Goal: Transaction & Acquisition: Register for event/course

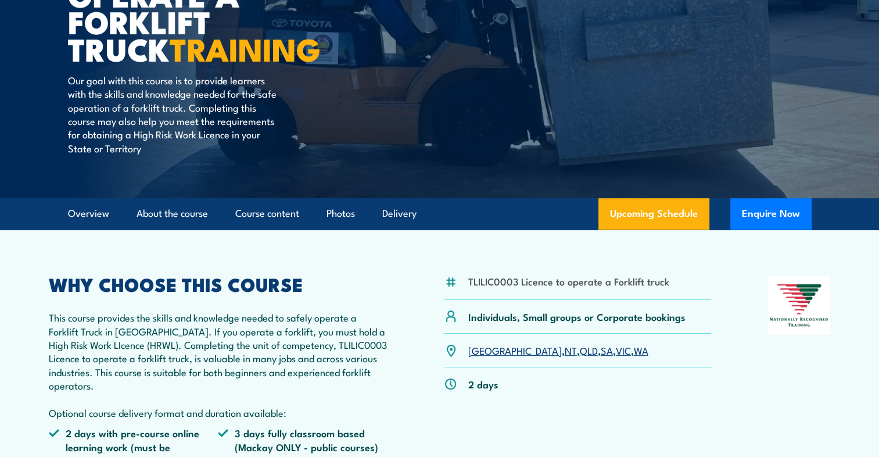
scroll to position [232, 0]
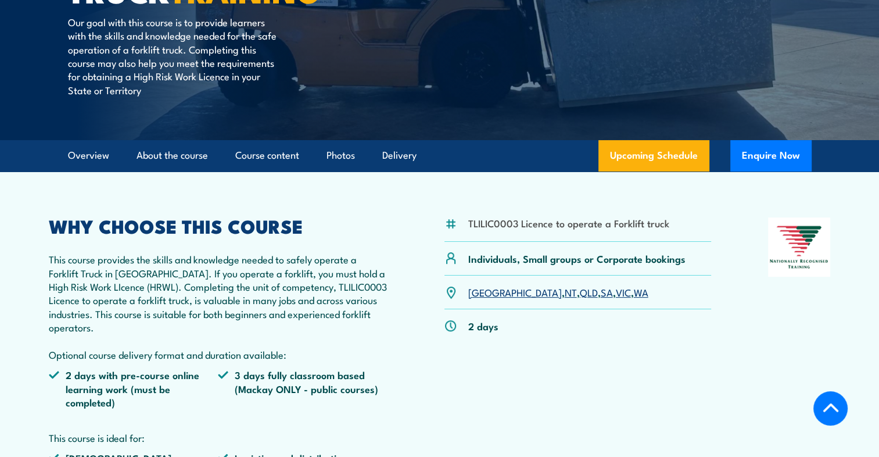
click at [616, 292] on link "VIC" at bounding box center [623, 292] width 15 height 14
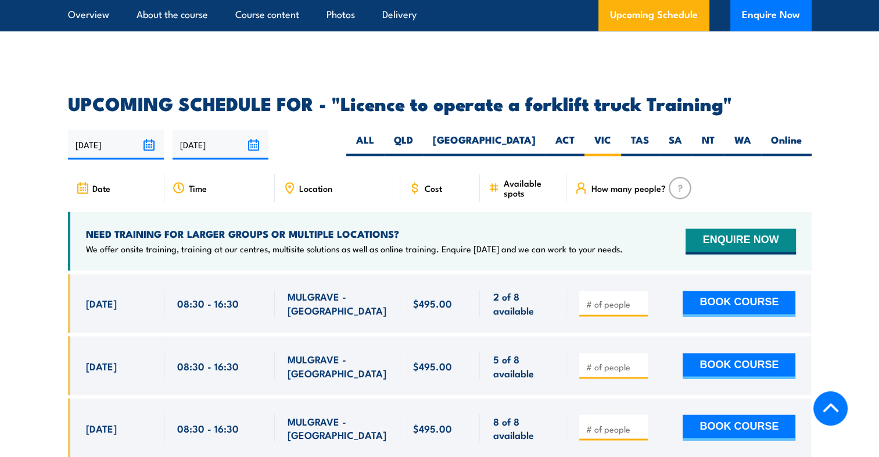
scroll to position [1926, 0]
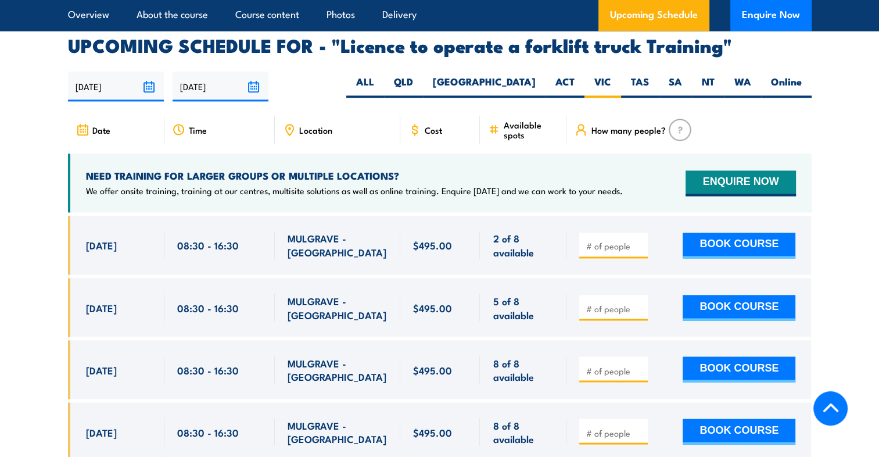
click at [621, 237] on div at bounding box center [613, 245] width 69 height 26
click at [622, 240] on input "number" at bounding box center [615, 246] width 58 height 12
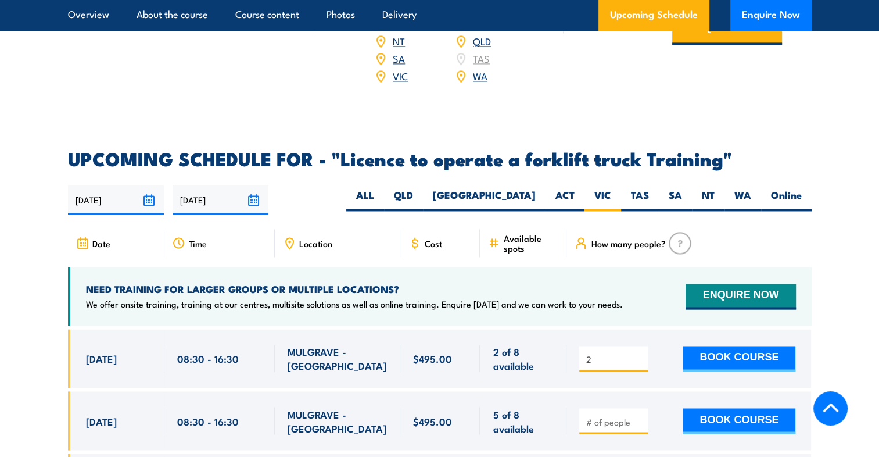
scroll to position [1868, 0]
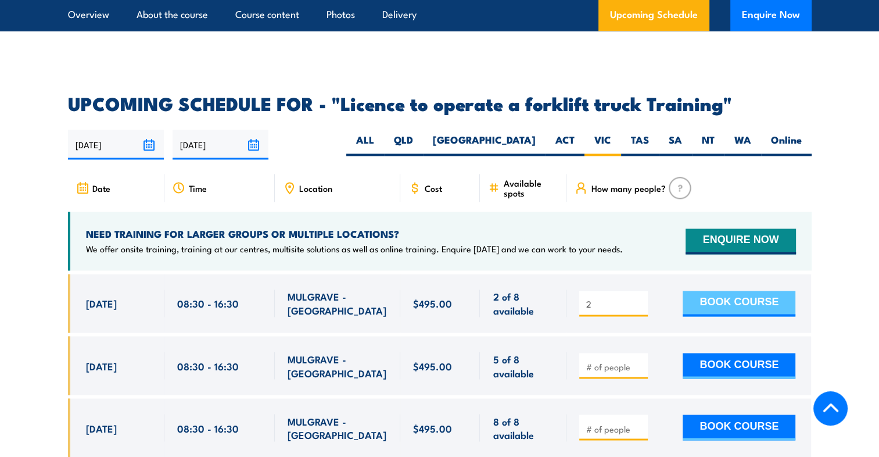
type input "2"
click at [720, 291] on button "BOOK COURSE" at bounding box center [739, 304] width 113 height 26
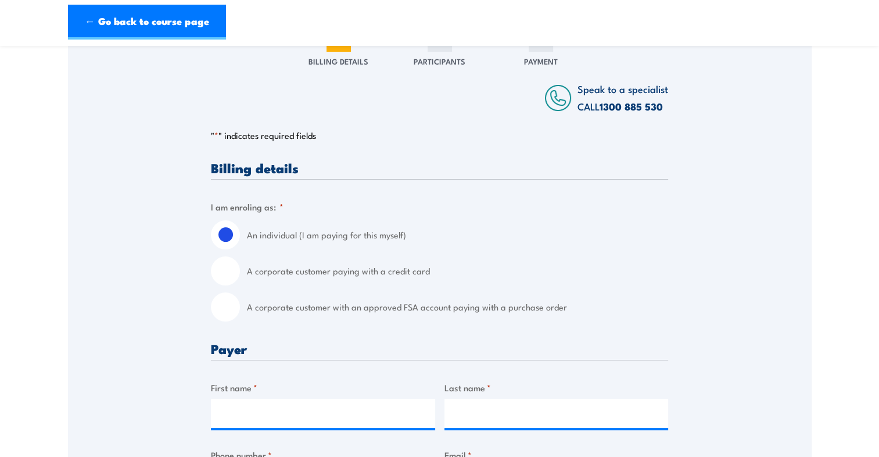
scroll to position [174, 0]
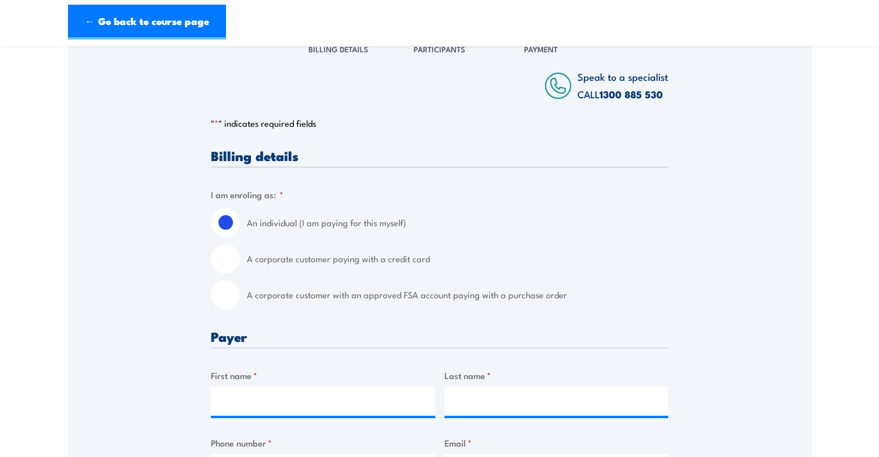
click at [221, 273] on input "A corporate customer paying with a credit card" at bounding box center [225, 258] width 29 height 29
radio input "true"
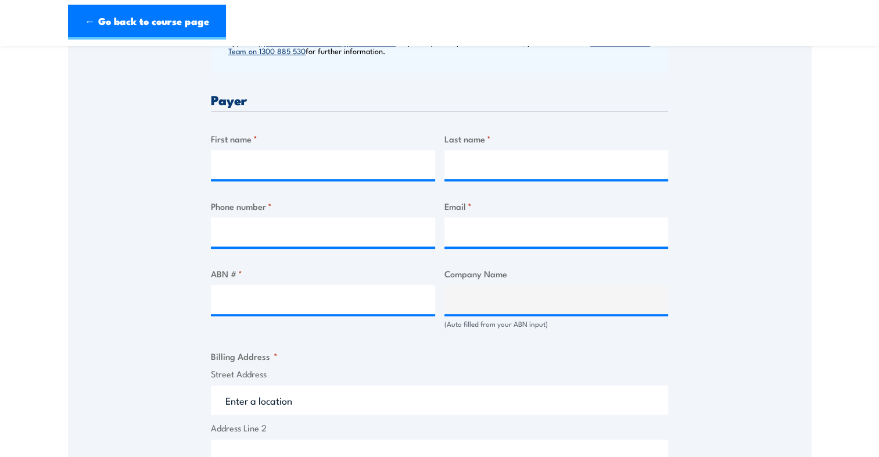
scroll to position [523, 0]
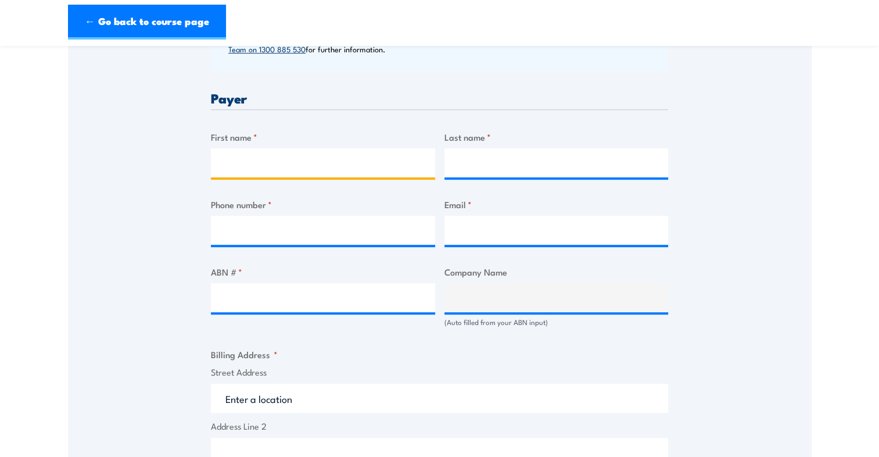
click at [286, 162] on input "First name *" at bounding box center [323, 162] width 224 height 29
type input "Daniel Charles"
type input "Adams"
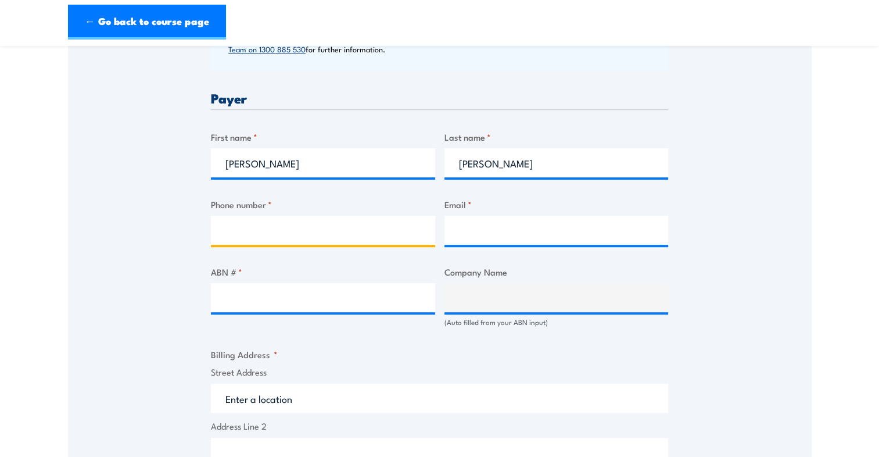
type input "0403020012"
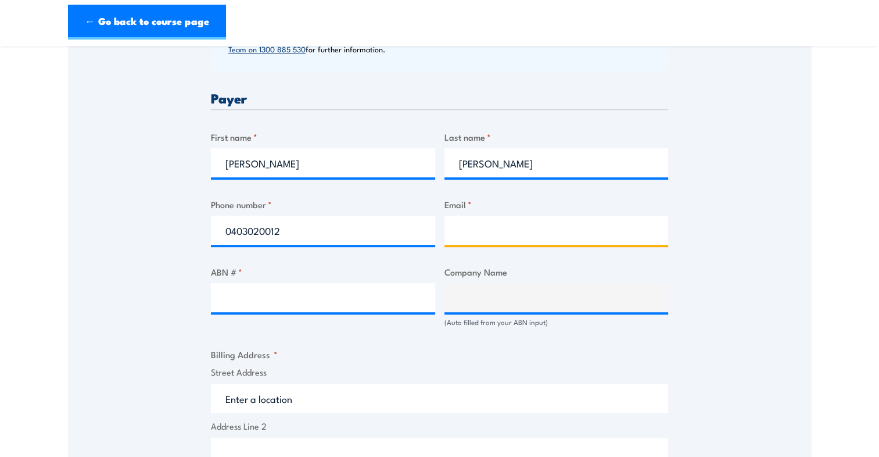
type input "sprouter95@hotmail.com"
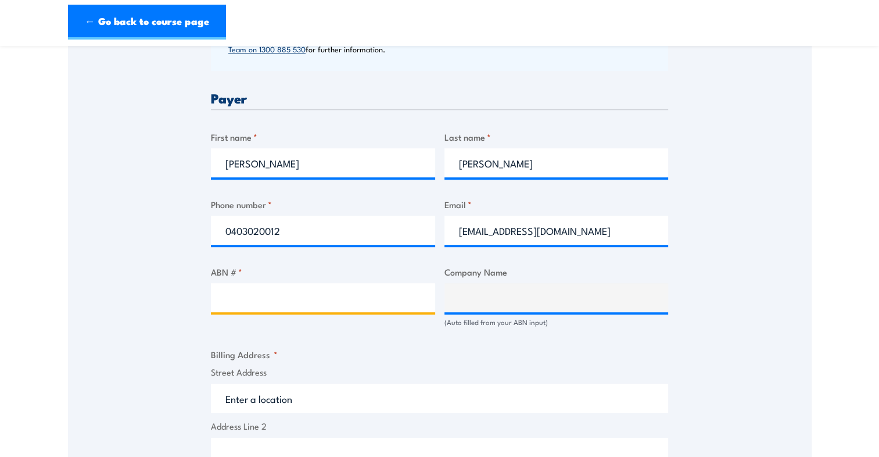
click at [286, 310] on input "ABN # *" at bounding box center [323, 297] width 224 height 29
type input "92005818824"
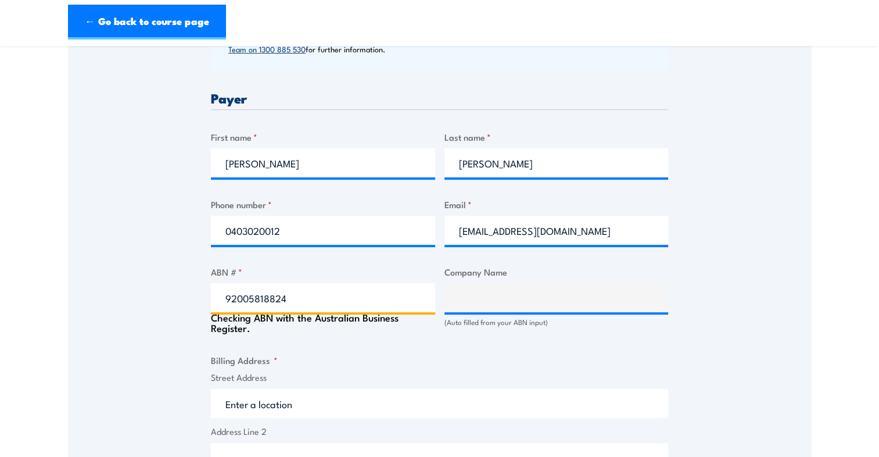
type input "ADAMS FARMS PTY LTD"
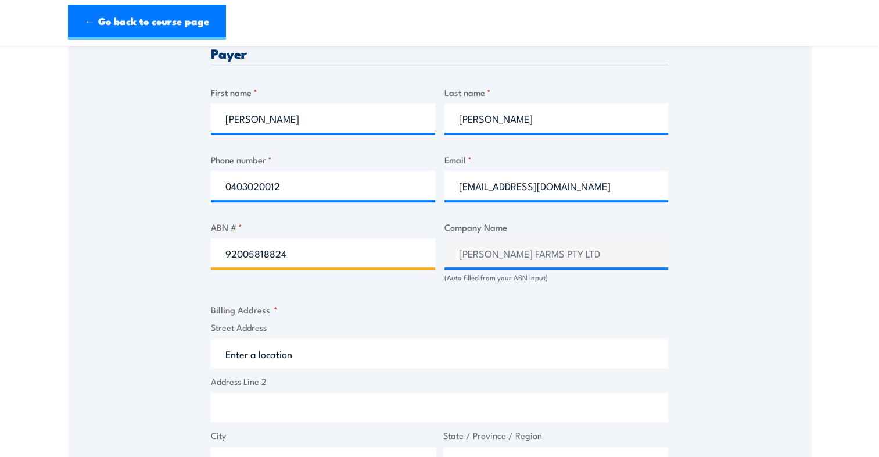
scroll to position [581, 0]
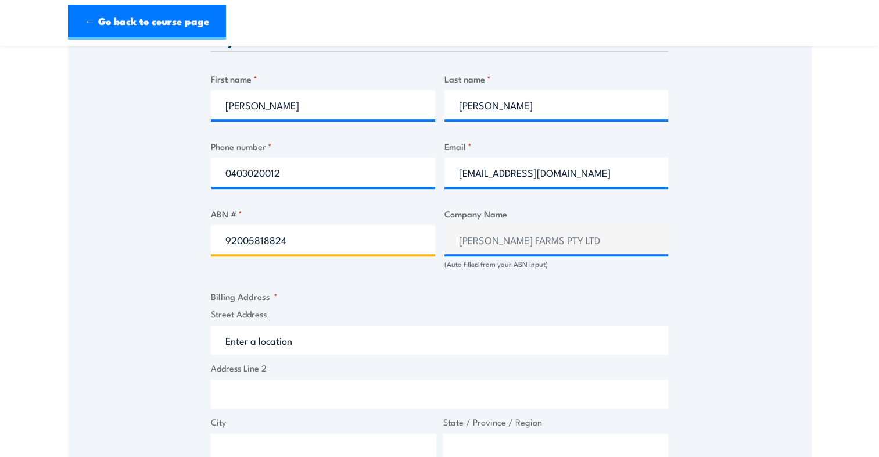
type input "92005818824"
click at [312, 355] on input "Street Address" at bounding box center [439, 339] width 457 height 29
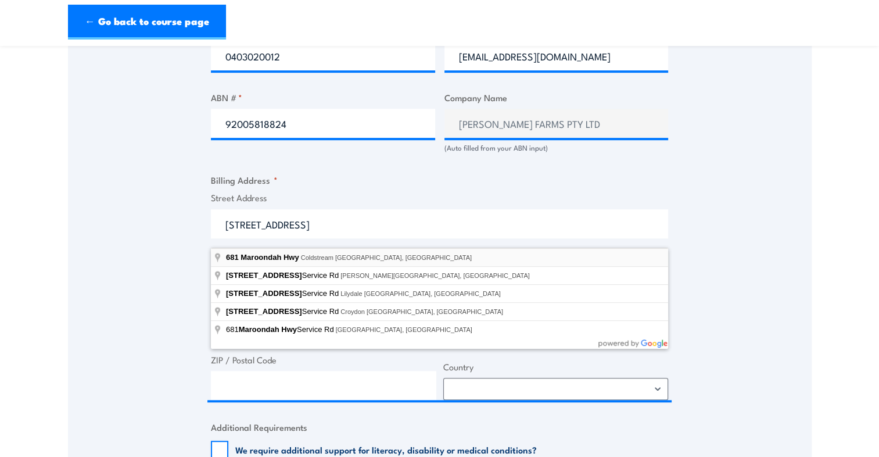
type input "681 Maroondah Hwy, Coldstream VIC, Australia"
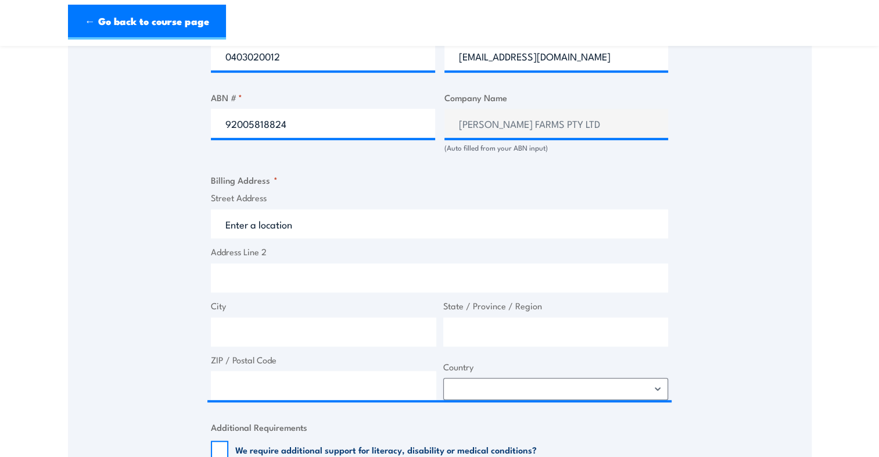
type input "681 Maroondah Hwy"
type input "Coldstream"
type input "Victoria"
type input "3770"
select select "Australia"
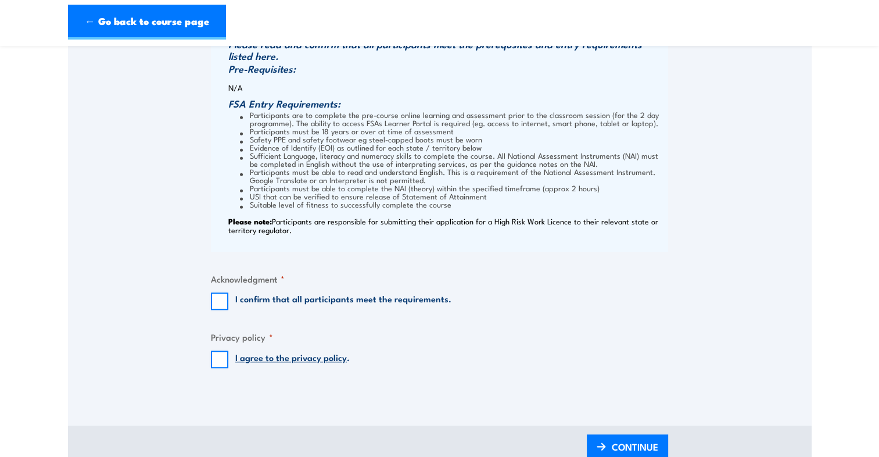
scroll to position [1162, 0]
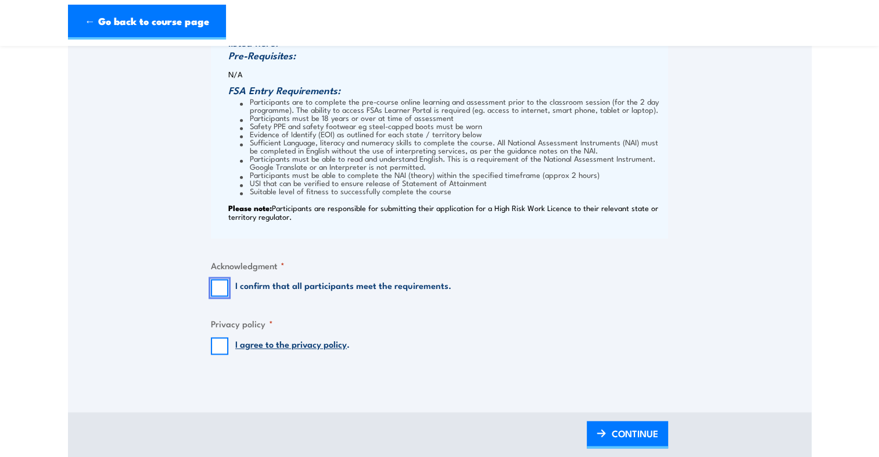
click at [214, 295] on input "I confirm that all participants meet the requirements." at bounding box center [219, 287] width 17 height 17
checkbox input "true"
click at [219, 355] on input "I agree to the privacy policy ." at bounding box center [219, 345] width 17 height 17
checkbox input "true"
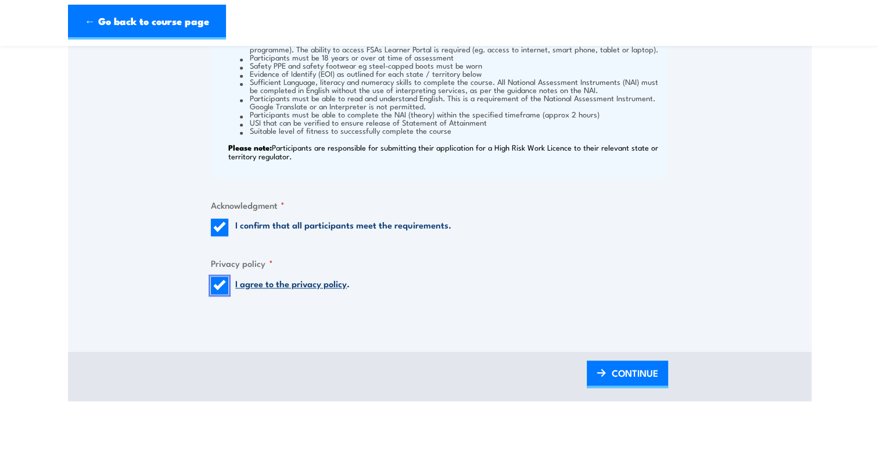
scroll to position [1337, 0]
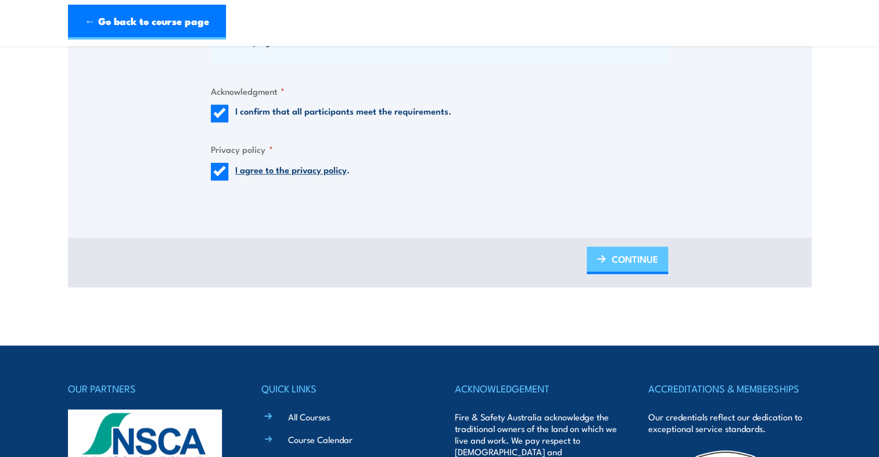
click at [607, 268] on link "CONTINUE" at bounding box center [627, 259] width 81 height 27
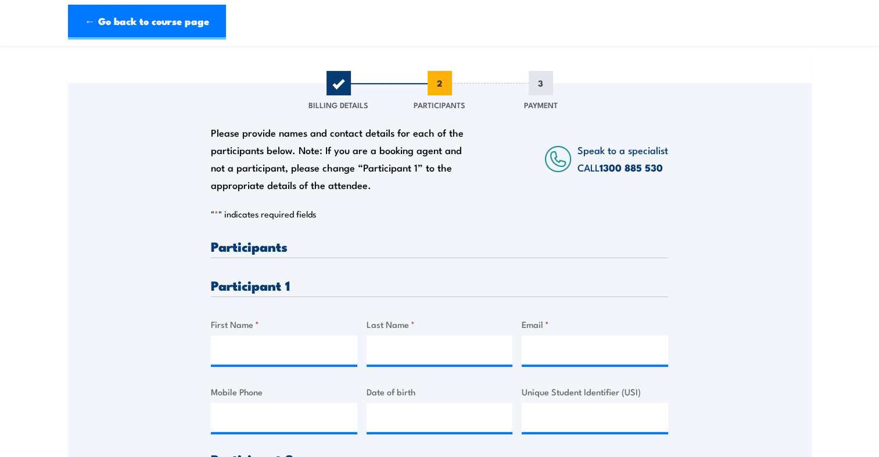
scroll to position [116, 0]
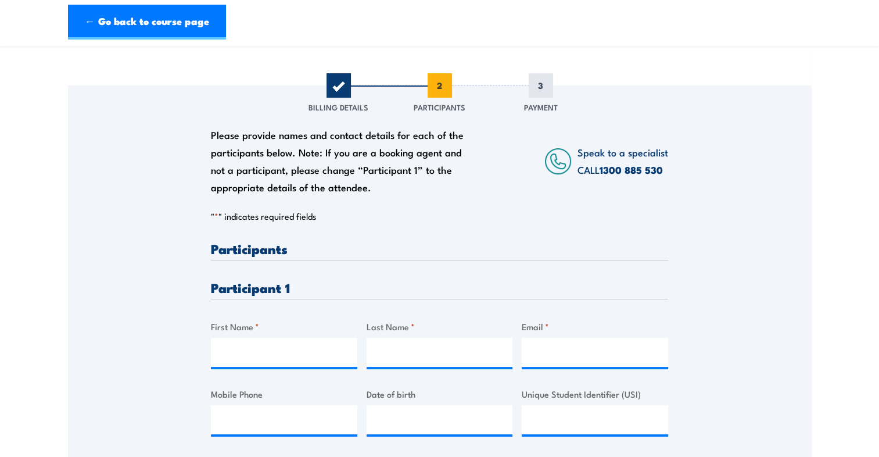
click at [266, 255] on h3 "Participants" at bounding box center [439, 248] width 457 height 13
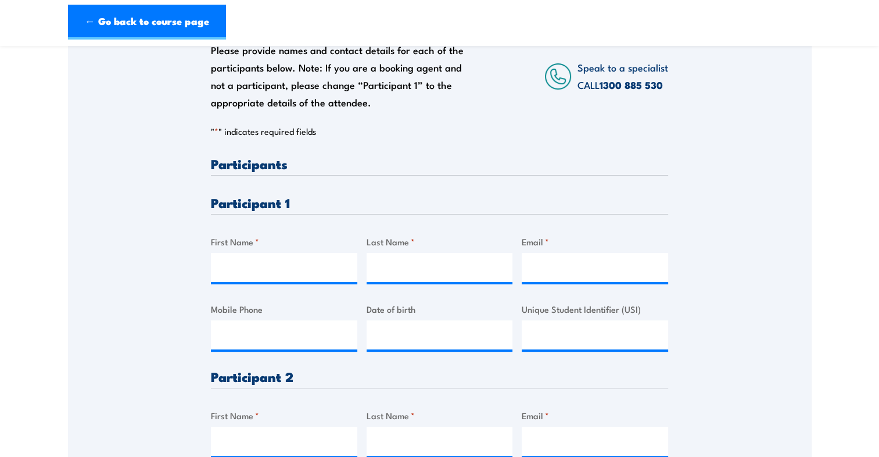
scroll to position [232, 0]
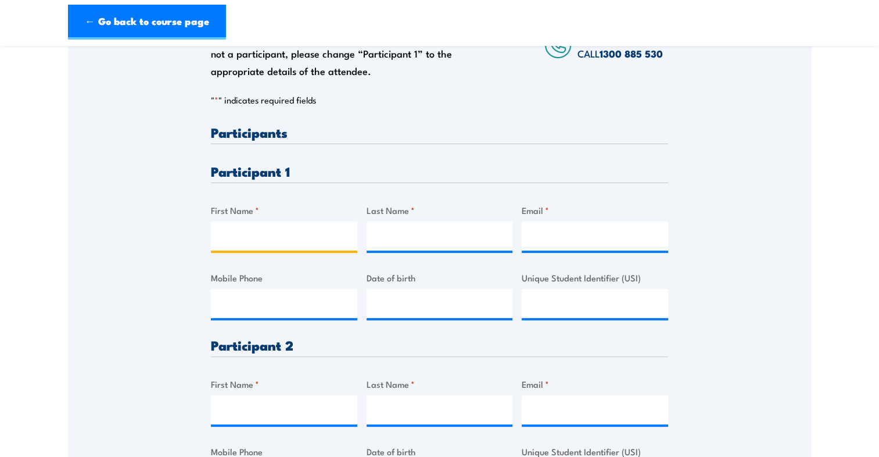
click at [285, 250] on input "First Name *" at bounding box center [284, 235] width 146 height 29
type input "V"
type input "Charlie"
type input "Harris"
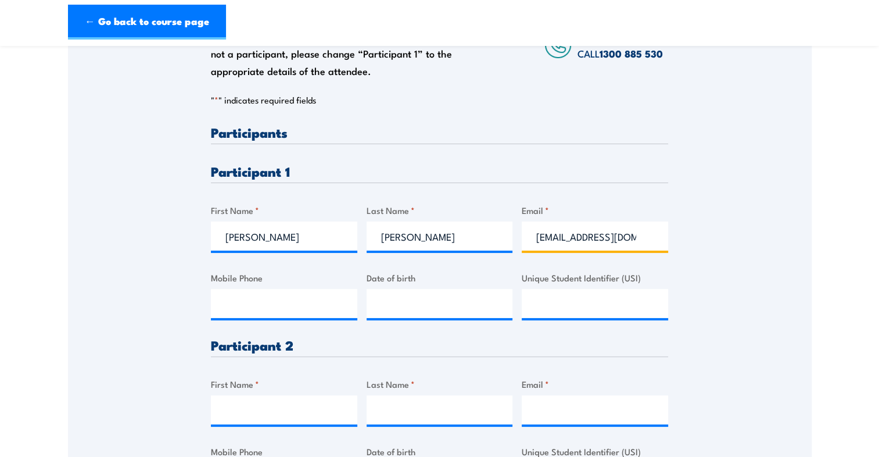
scroll to position [0, 13]
type input "chazman9739@gmail.com"
click at [260, 310] on input "Mobile Phone" at bounding box center [284, 303] width 146 height 29
type input "0431530977"
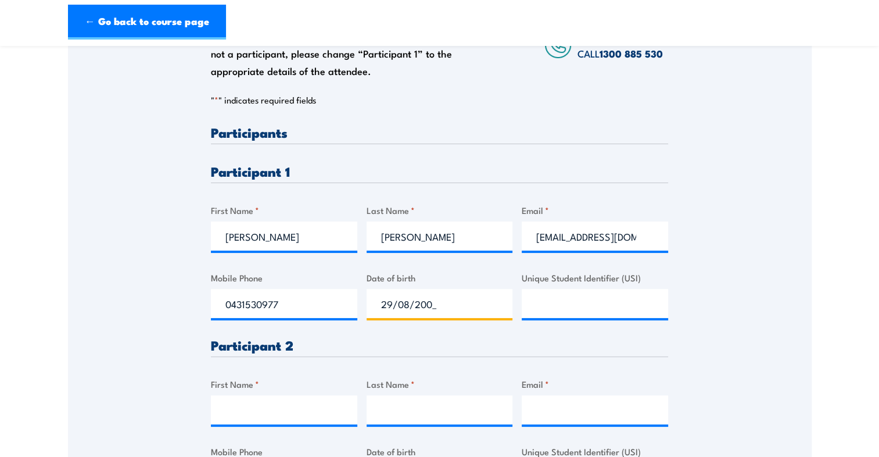
type input "29/08/2001"
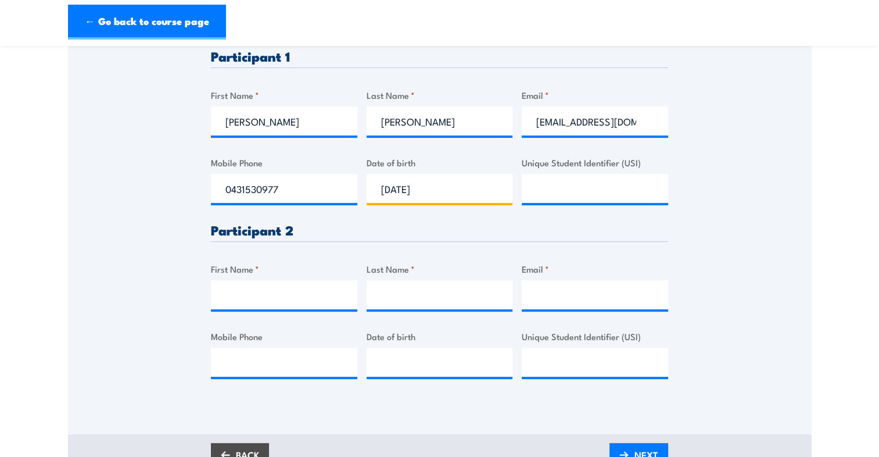
scroll to position [349, 0]
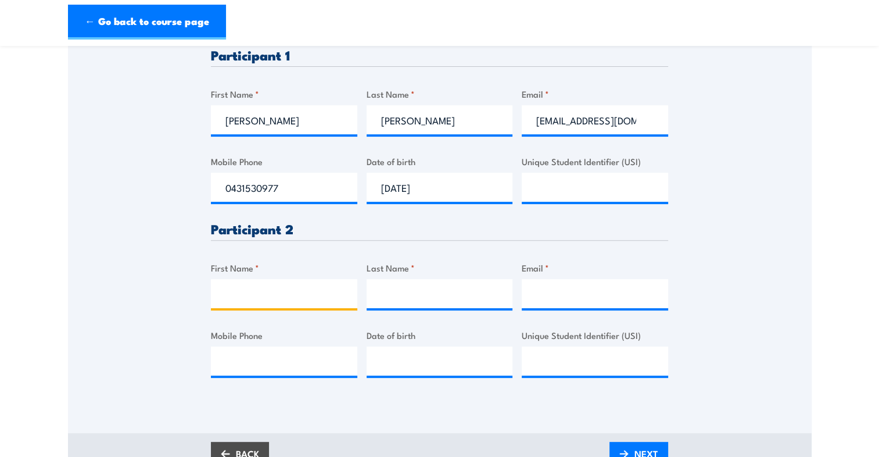
click at [288, 305] on input "First Name *" at bounding box center [284, 293] width 146 height 29
type input "Daniel"
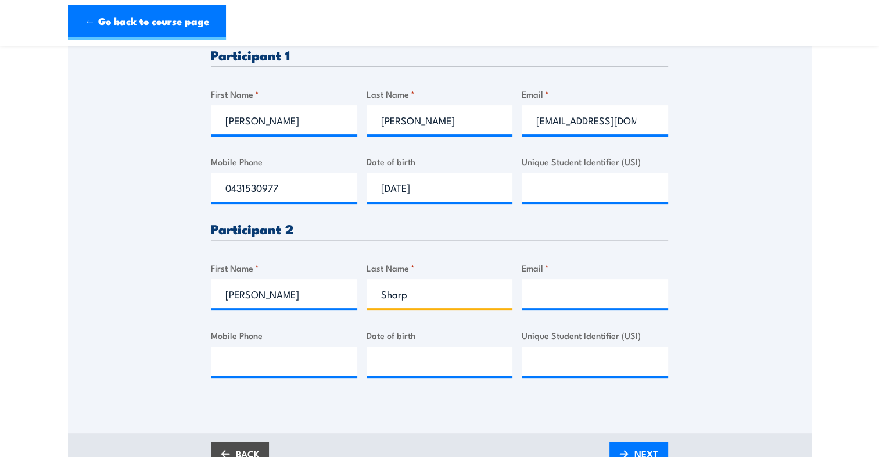
type input "Sharp"
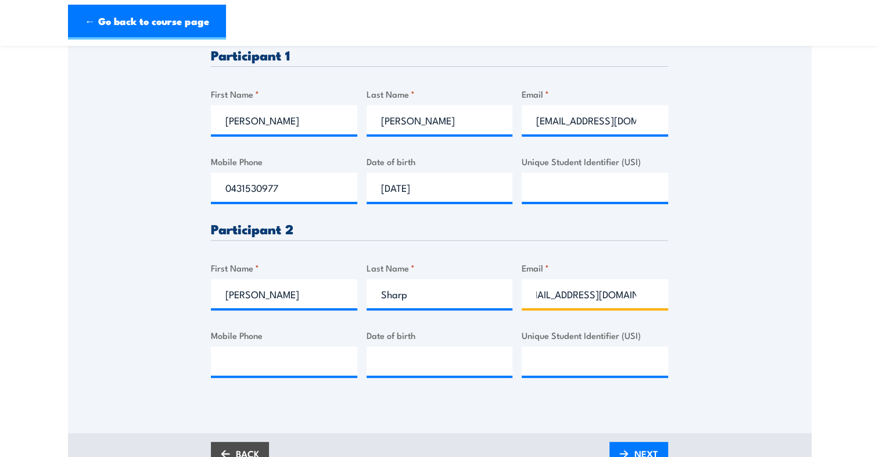
scroll to position [0, 23]
type input "danielsharp1995@gmail.com"
click at [241, 375] on input "Mobile Phone" at bounding box center [284, 360] width 146 height 29
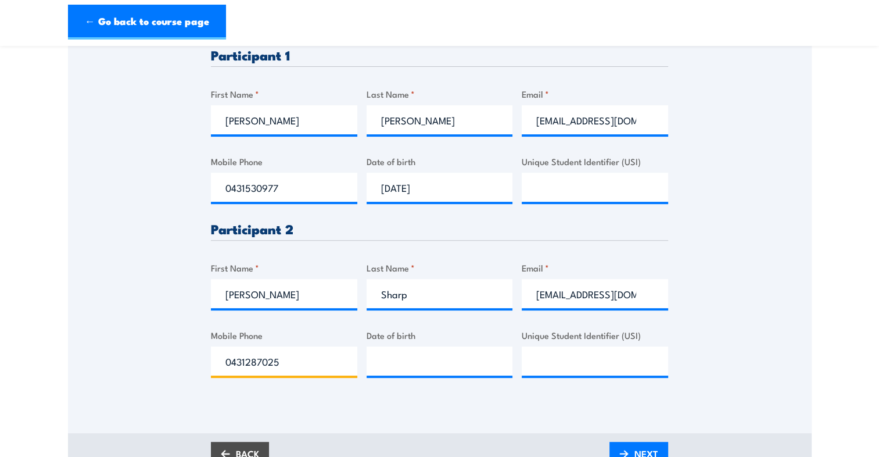
type input "0431287025"
type input "19/12/1995"
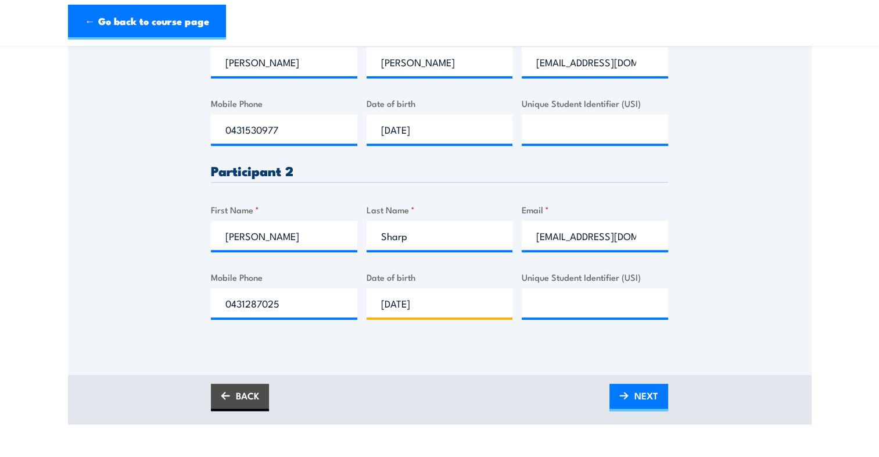
scroll to position [465, 0]
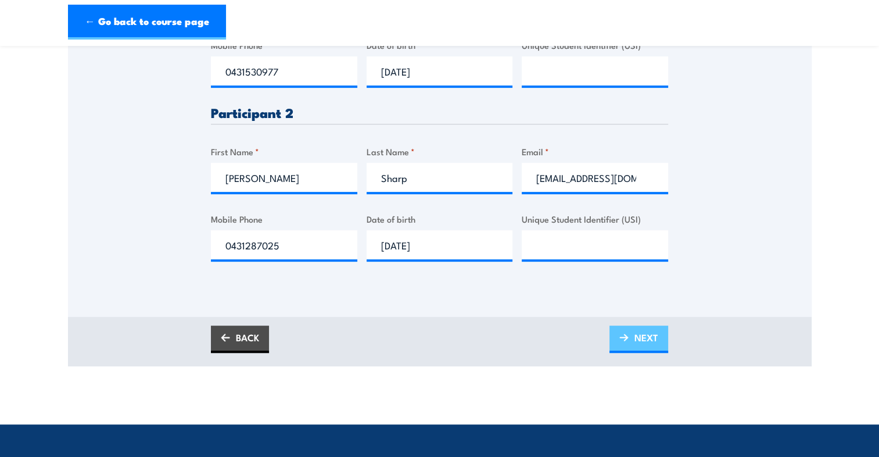
click at [621, 336] on link "NEXT" at bounding box center [639, 338] width 59 height 27
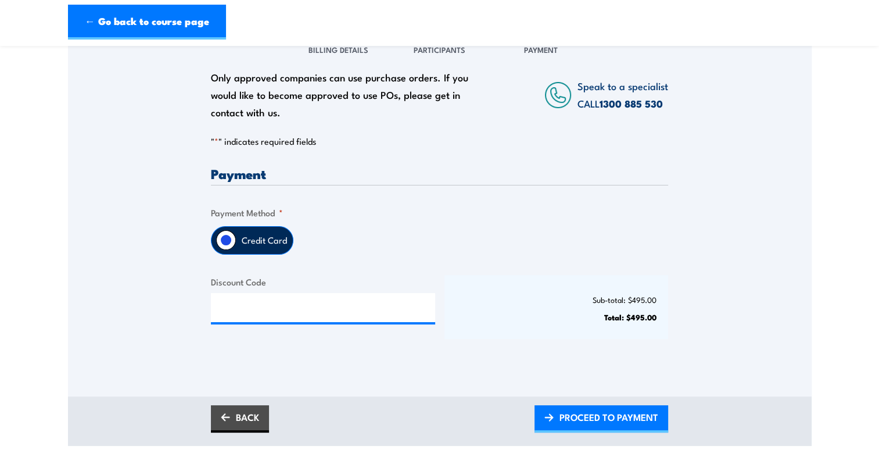
scroll to position [174, 0]
click at [251, 250] on label "Credit Card" at bounding box center [264, 239] width 57 height 27
click at [236, 249] on input "Credit Card" at bounding box center [226, 240] width 20 height 20
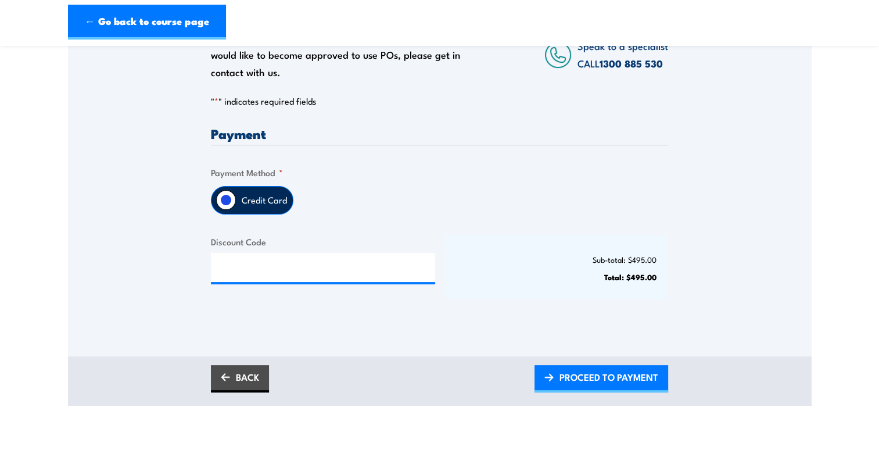
scroll to position [232, 0]
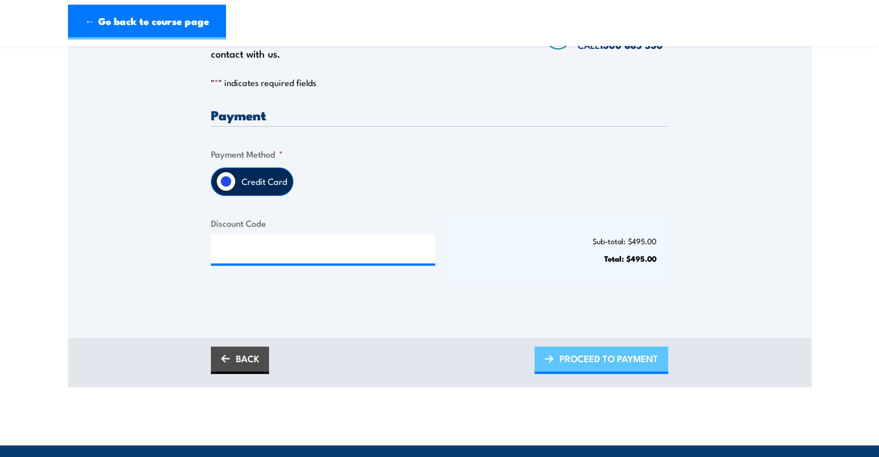
click at [570, 364] on span "PROCEED TO PAYMENT" at bounding box center [609, 358] width 99 height 31
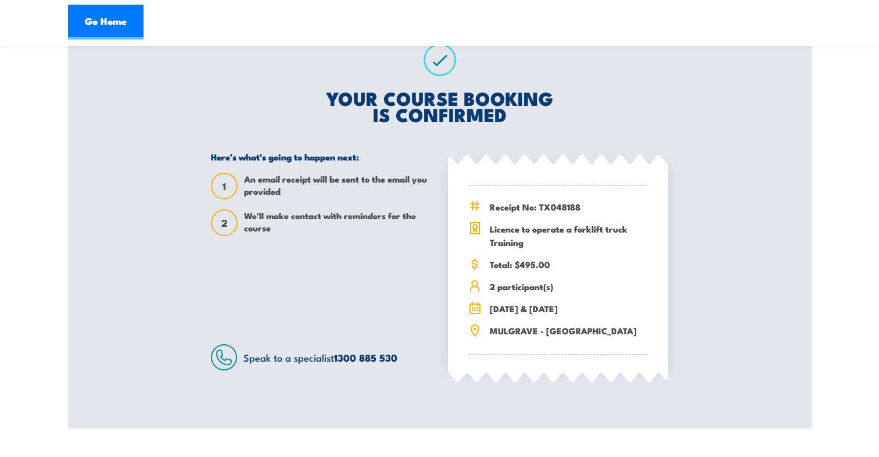
scroll to position [232, 0]
